Goal: Check status: Check status

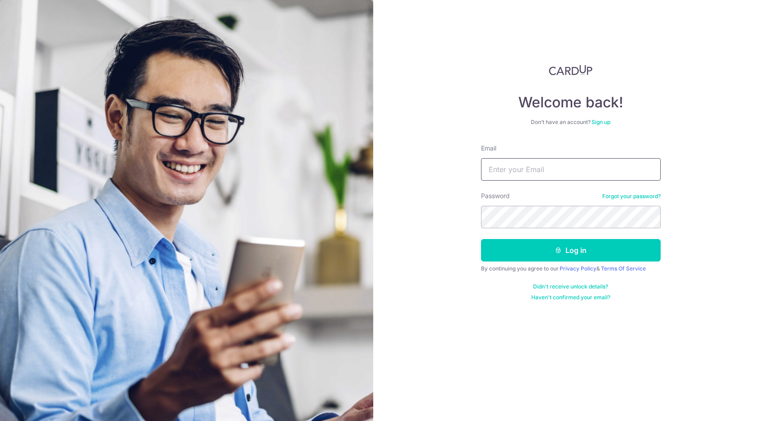
type input "[EMAIL_ADDRESS][DOMAIN_NAME]"
click at [570, 250] on button "Log in" at bounding box center [571, 250] width 180 height 22
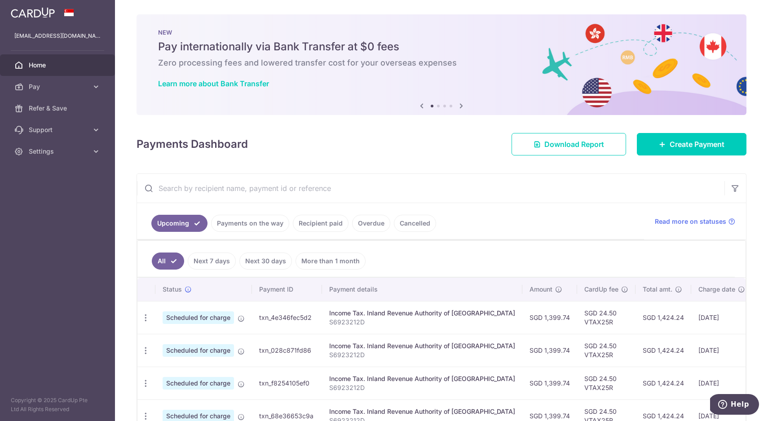
click at [246, 225] on link "Payments on the way" at bounding box center [250, 223] width 78 height 17
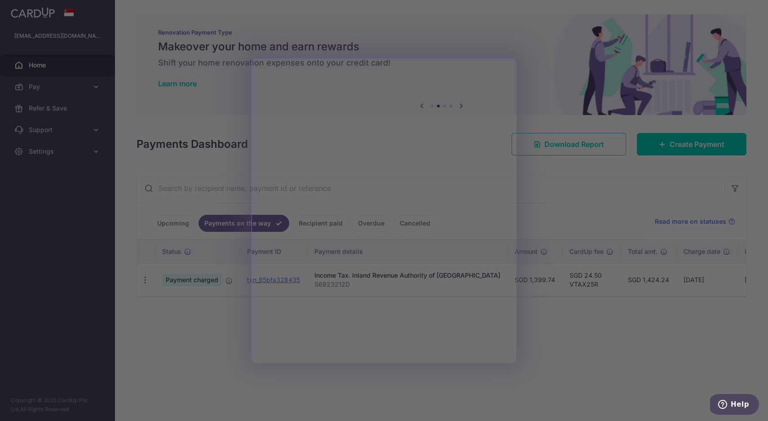
click at [277, 373] on div at bounding box center [388, 212] width 776 height 425
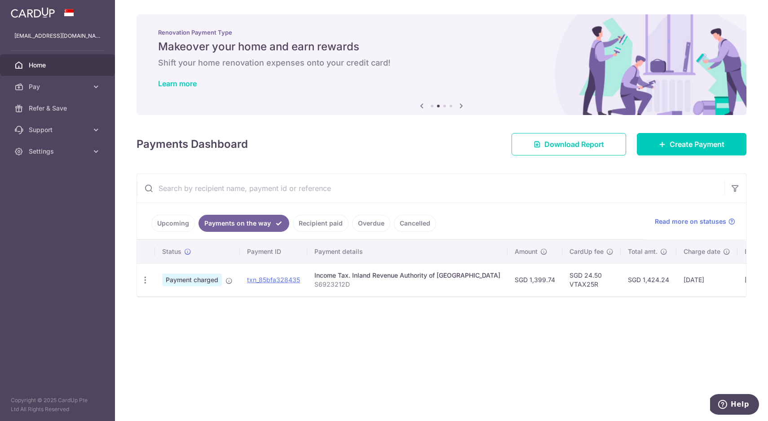
click at [320, 228] on link "Recipient paid" at bounding box center [321, 223] width 56 height 17
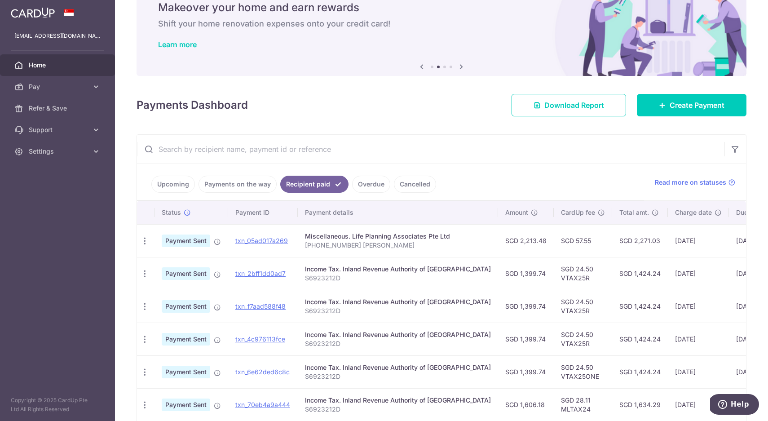
scroll to position [40, 0]
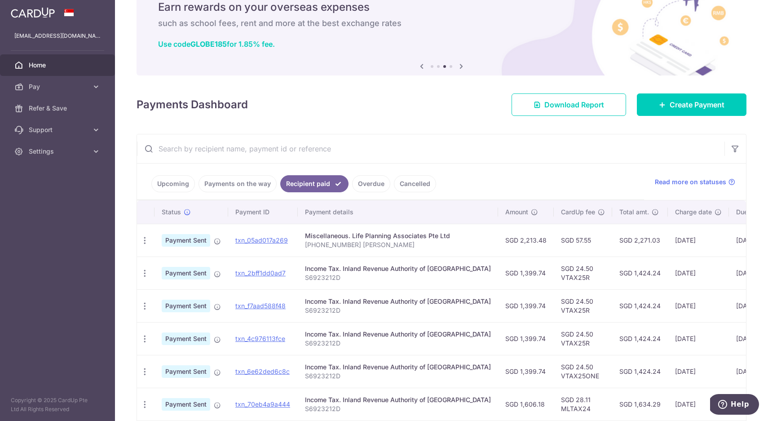
drag, startPoint x: 601, startPoint y: 238, endPoint x: 627, endPoint y: 239, distance: 26.1
click at [627, 239] on td "SGD 2,271.03" at bounding box center [640, 240] width 56 height 33
copy td "2,271.03"
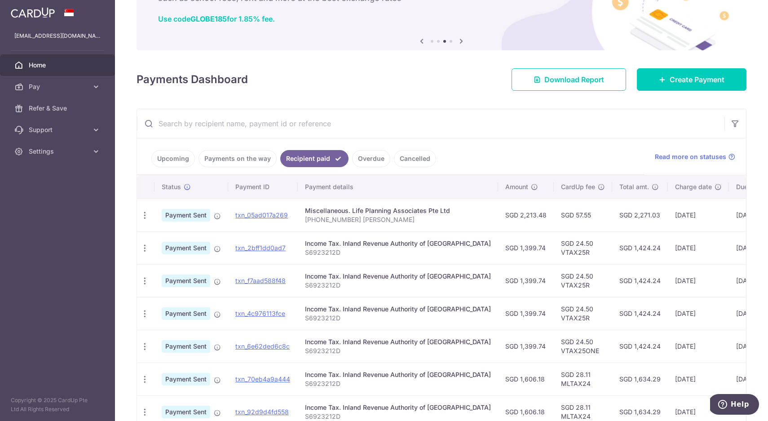
scroll to position [62, 0]
